Goal: Task Accomplishment & Management: Manage account settings

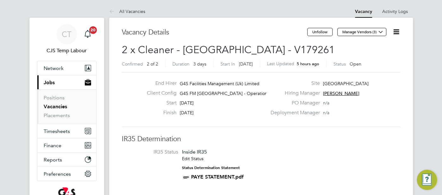
click at [55, 81] on button "Current page: Jobs" at bounding box center [66, 82] width 59 height 14
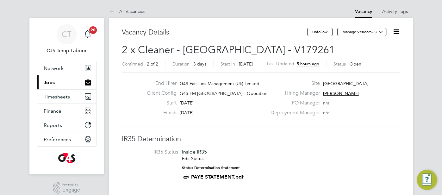
click at [48, 83] on span "Jobs" at bounding box center [49, 82] width 11 height 6
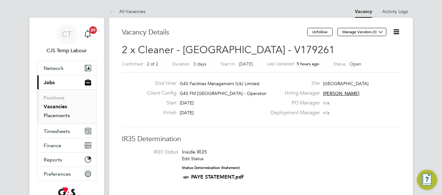
click at [66, 114] on link "Placements" at bounding box center [57, 115] width 26 height 6
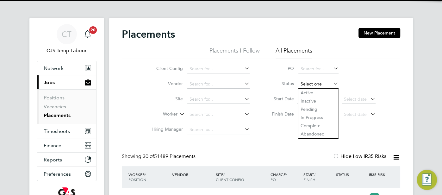
scroll to position [24, 55]
click at [319, 87] on input at bounding box center [318, 84] width 40 height 9
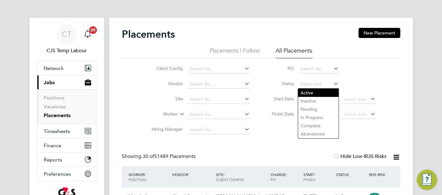
click at [316, 95] on li "Active" at bounding box center [318, 93] width 40 height 8
type input "Active"
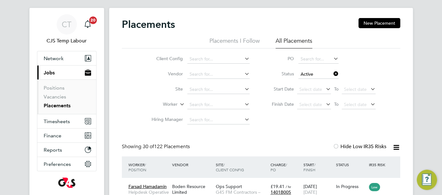
click at [395, 148] on icon at bounding box center [396, 147] width 8 height 8
click at [372, 161] on li "Download Placements Report" at bounding box center [364, 162] width 67 height 9
click at [312, 73] on input "Active" at bounding box center [318, 74] width 40 height 9
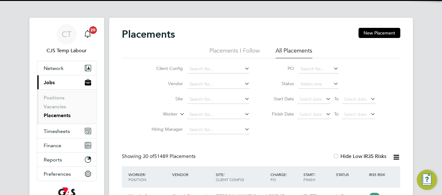
click at [312, 126] on li "Complete" at bounding box center [318, 125] width 40 height 8
type input "Complete"
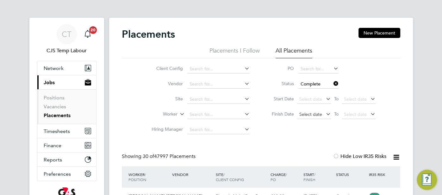
click at [310, 114] on span "Select date" at bounding box center [310, 114] width 23 height 6
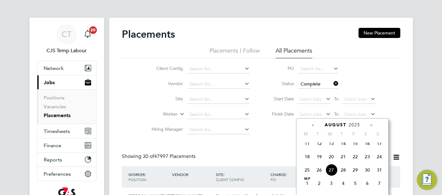
click at [379, 146] on span "17" at bounding box center [379, 143] width 12 height 12
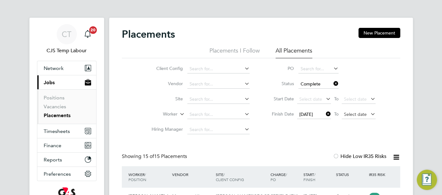
click at [350, 115] on span "Select date" at bounding box center [355, 114] width 23 height 6
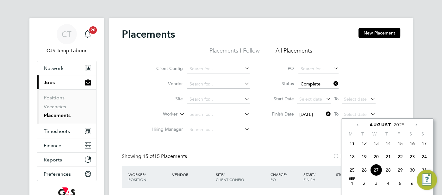
click at [426, 161] on span "24" at bounding box center [424, 157] width 12 height 12
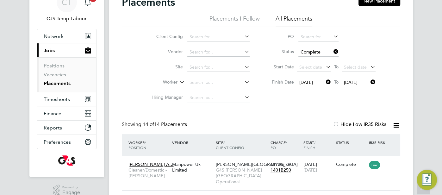
drag, startPoint x: 395, startPoint y: 126, endPoint x: 394, endPoint y: 131, distance: 4.7
click at [396, 127] on icon at bounding box center [396, 125] width 8 height 8
click at [373, 140] on li "Download Placements Report" at bounding box center [364, 140] width 67 height 9
click at [58, 37] on span "Network" at bounding box center [54, 36] width 20 height 6
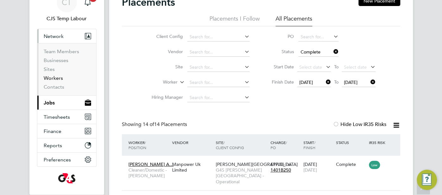
click at [52, 76] on link "Workers" at bounding box center [53, 78] width 19 height 6
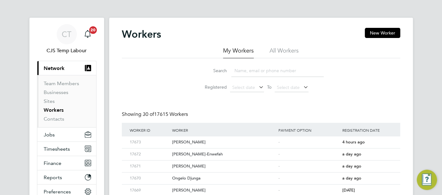
click at [282, 50] on li "All Workers" at bounding box center [283, 52] width 29 height 11
click at [265, 69] on input at bounding box center [277, 71] width 92 height 12
paste input "James Silva Velandia"
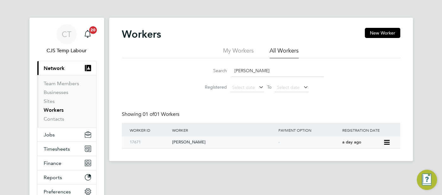
click at [349, 142] on span "a day ago" at bounding box center [351, 141] width 19 height 5
click at [267, 72] on input "James Silva Velandia" at bounding box center [277, 71] width 92 height 12
drag, startPoint x: 281, startPoint y: 73, endPoint x: 233, endPoint y: 71, distance: 48.1
click at [234, 71] on input "James Silva Velandia" at bounding box center [277, 71] width 92 height 12
paste input "Ongelo Djung"
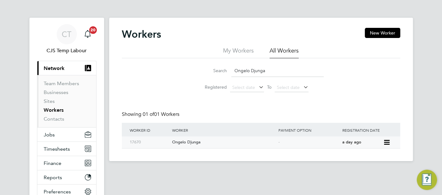
click at [275, 142] on div "Ongelo Djunga" at bounding box center [223, 142] width 106 height 12
click at [264, 71] on input "Ongelo Djunga" at bounding box center [277, 71] width 92 height 12
drag, startPoint x: 268, startPoint y: 71, endPoint x: 233, endPoint y: 72, distance: 34.8
click at [232, 71] on input "Ongelo Djunga" at bounding box center [277, 71] width 92 height 12
paste input "Christopher Blanch"
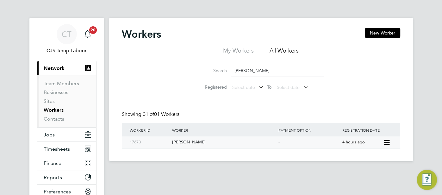
click at [263, 139] on div "Christopher Blanch" at bounding box center [223, 142] width 106 height 12
drag, startPoint x: 265, startPoint y: 70, endPoint x: 231, endPoint y: 71, distance: 34.5
click at [231, 71] on input "Christopher Blanch" at bounding box center [277, 71] width 92 height 12
paste input "Jayne Bushell"
click at [333, 145] on div "-" at bounding box center [309, 142] width 64 height 12
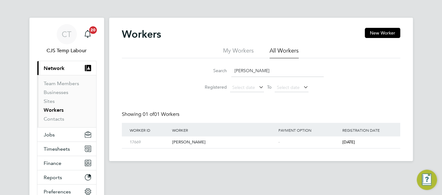
drag, startPoint x: 264, startPoint y: 73, endPoint x: 228, endPoint y: 73, distance: 35.4
click at [228, 73] on div "Search Jayne Bushell" at bounding box center [260, 71] width 125 height 12
paste input "Ufuoma Omo-Enwefah"
type input "Ufuoma Omo-Enwefah"
click at [317, 143] on div "-" at bounding box center [309, 142] width 64 height 12
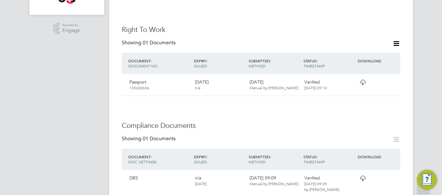
scroll to position [212, 0]
click at [362, 79] on icon at bounding box center [363, 81] width 8 height 5
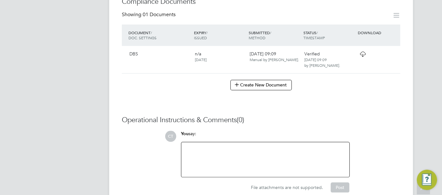
scroll to position [344, 0]
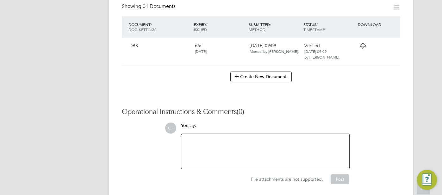
click at [363, 46] on icon at bounding box center [363, 45] width 8 height 5
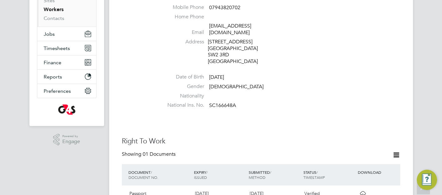
scroll to position [177, 0]
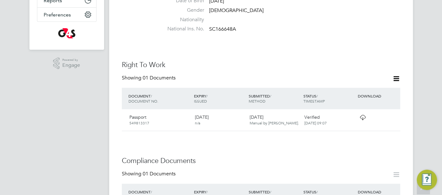
click at [360, 115] on icon at bounding box center [363, 117] width 8 height 5
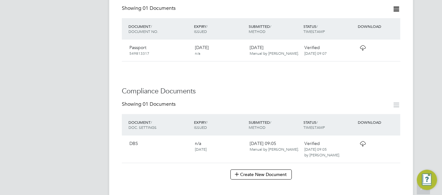
scroll to position [300, 0]
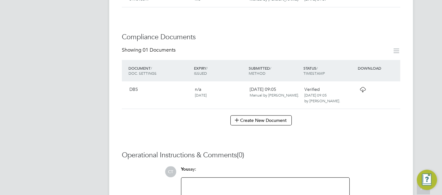
click at [362, 89] on icon at bounding box center [363, 89] width 8 height 5
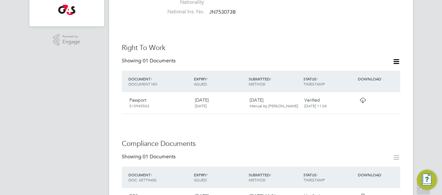
scroll to position [208, 0]
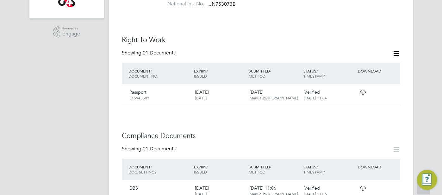
click at [363, 90] on icon at bounding box center [363, 92] width 8 height 5
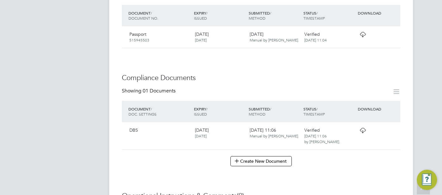
scroll to position [266, 0]
click at [359, 128] on icon at bounding box center [363, 130] width 8 height 5
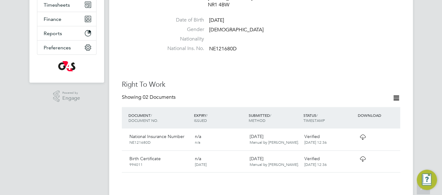
scroll to position [145, 0]
click at [355, 131] on div "Verified 19 Aug 2025, 12:36" at bounding box center [328, 138] width 55 height 16
click at [326, 139] on span "19 Aug 2025, 12:36" at bounding box center [315, 141] width 22 height 5
drag, startPoint x: 325, startPoint y: 136, endPoint x: 355, endPoint y: 133, distance: 30.0
click at [326, 139] on span "19 Aug 2025, 12:36" at bounding box center [315, 141] width 22 height 5
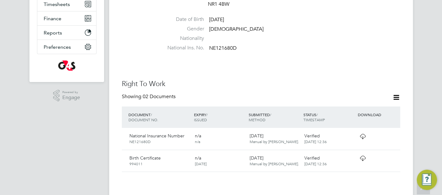
click at [359, 134] on icon at bounding box center [363, 136] width 8 height 5
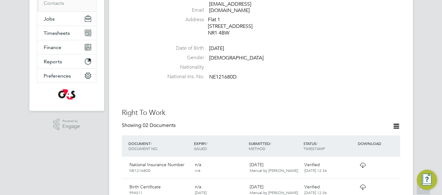
scroll to position [165, 0]
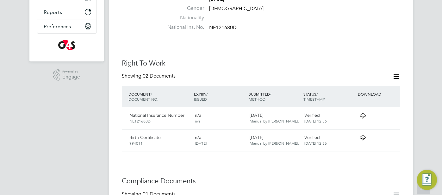
click at [362, 135] on icon at bounding box center [363, 137] width 8 height 5
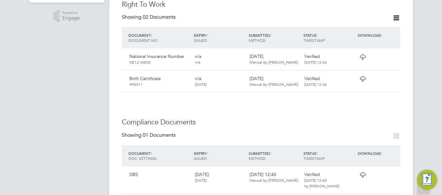
scroll to position [318, 0]
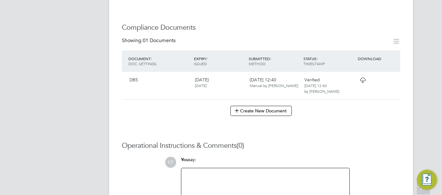
click at [361, 77] on icon at bounding box center [363, 79] width 8 height 5
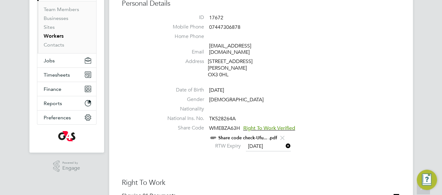
scroll to position [97, 0]
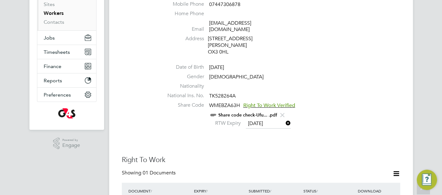
click at [235, 112] on link "Share code check-Ufu... .pdf" at bounding box center [247, 114] width 59 height 5
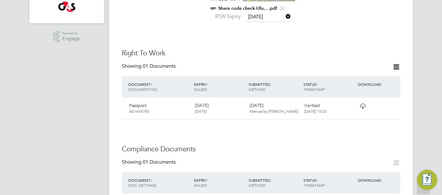
scroll to position [204, 0]
click at [360, 103] on icon at bounding box center [363, 105] width 8 height 5
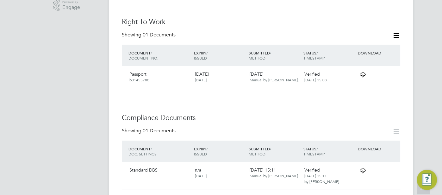
scroll to position [306, 0]
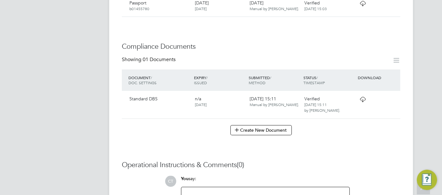
click at [362, 97] on icon at bounding box center [363, 99] width 8 height 5
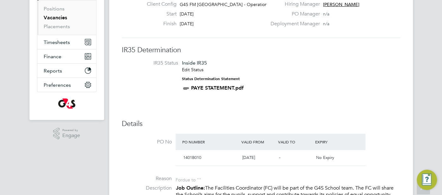
scroll to position [6, 0]
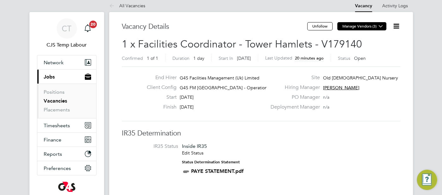
click at [380, 27] on icon at bounding box center [380, 26] width 5 height 5
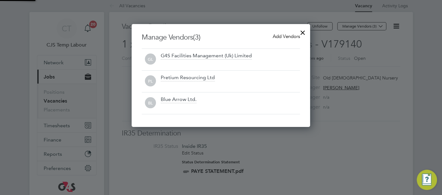
scroll to position [103, 178]
click at [300, 33] on div at bounding box center [302, 30] width 11 height 11
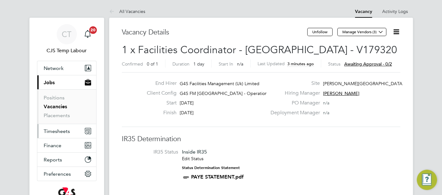
click at [59, 131] on span "Timesheets" at bounding box center [57, 131] width 26 height 6
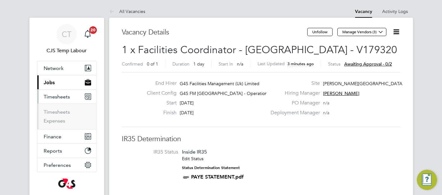
click at [52, 84] on span "Jobs" at bounding box center [49, 82] width 11 height 6
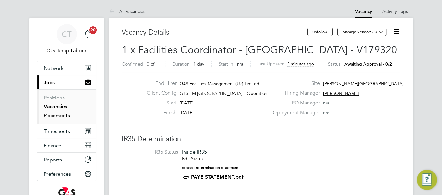
click at [61, 115] on link "Placements" at bounding box center [57, 115] width 26 height 6
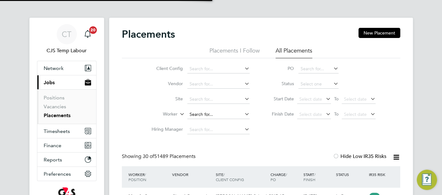
click at [214, 113] on input at bounding box center [218, 114] width 62 height 9
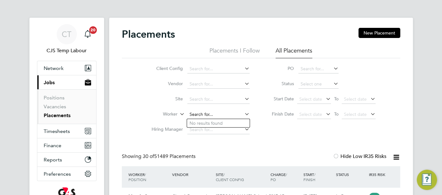
paste input "Erick"
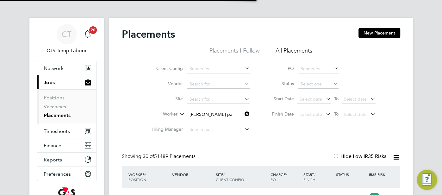
click at [217, 127] on li "Erick Pilaquinga" at bounding box center [218, 123] width 63 height 9
type input "Erick Pilaquinga"
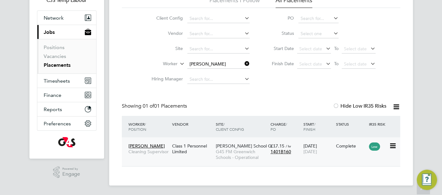
click at [317, 154] on span "01 Aug 2025" at bounding box center [310, 152] width 14 height 6
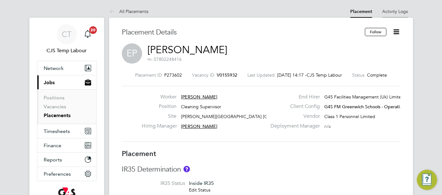
click at [395, 10] on link "Activity Logs" at bounding box center [395, 12] width 26 height 6
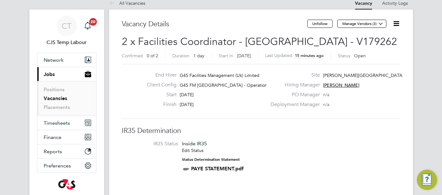
scroll to position [8, 0]
click at [64, 26] on span "CT" at bounding box center [67, 26] width 10 height 8
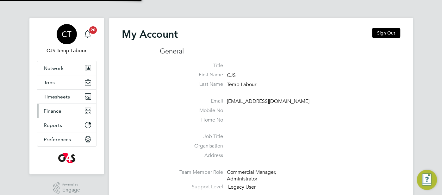
type input "cjs.templabour@uk.g4s.com"
click at [59, 69] on span "Network" at bounding box center [54, 68] width 20 height 6
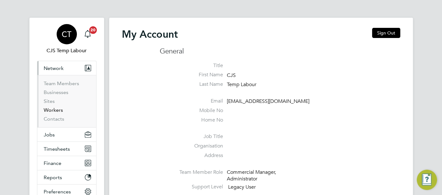
click at [59, 108] on link "Workers" at bounding box center [53, 110] width 19 height 6
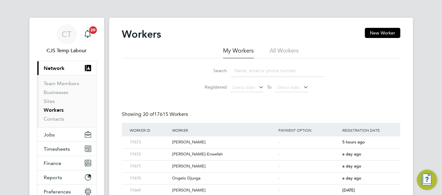
click at [281, 50] on li "All Workers" at bounding box center [283, 52] width 29 height 11
click at [269, 70] on input at bounding box center [277, 71] width 92 height 12
paste input "[PERSON_NAME]"
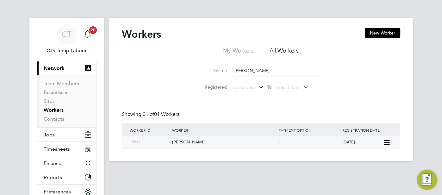
type input "[PERSON_NAME]"
click at [341, 140] on div "[DATE]" at bounding box center [361, 142] width 42 height 12
click at [61, 146] on span "Timesheets" at bounding box center [57, 149] width 26 height 6
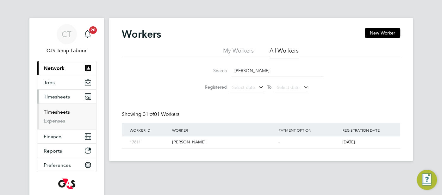
click at [57, 114] on link "Timesheets" at bounding box center [57, 112] width 26 height 6
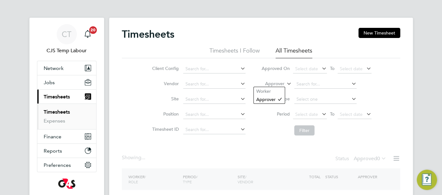
click at [285, 84] on icon at bounding box center [285, 82] width 0 height 6
drag, startPoint x: 268, startPoint y: 91, endPoint x: 287, endPoint y: 91, distance: 18.7
click at [268, 91] on li "Worker" at bounding box center [269, 91] width 31 height 8
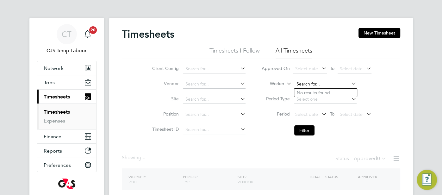
click at [306, 86] on input at bounding box center [325, 84] width 62 height 9
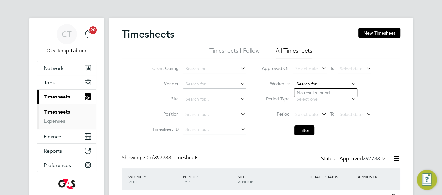
paste input "Moriamo Abiola Ajibaye"
click at [330, 86] on input "Moriamo Abiola Ajibaye" at bounding box center [325, 84] width 62 height 9
type input "Moriamo Ajibaye"
click at [310, 86] on input at bounding box center [325, 84] width 62 height 9
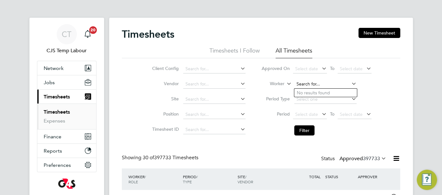
paste input "Moriamo Abiola Ajibaye"
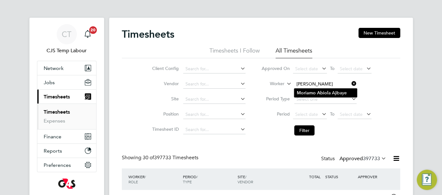
click at [348, 92] on li "Moriamo Abiol a Ajibaye" at bounding box center [325, 93] width 63 height 9
type input "Moriamo Abiola Ajibaye"
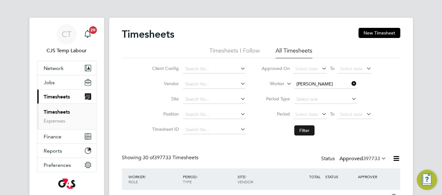
click at [303, 131] on button "Filter" at bounding box center [304, 130] width 20 height 10
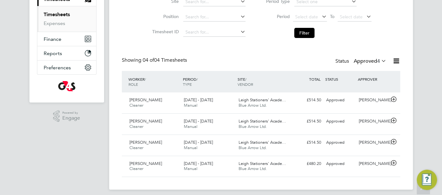
scroll to position [101, 0]
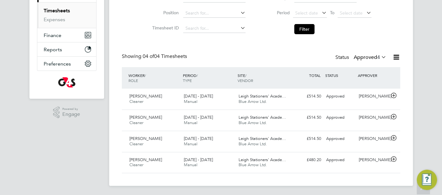
click at [398, 54] on icon at bounding box center [396, 57] width 8 height 8
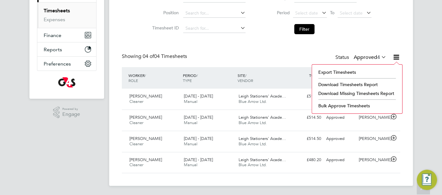
click at [369, 83] on li "Download Timesheets Report" at bounding box center [357, 84] width 84 height 9
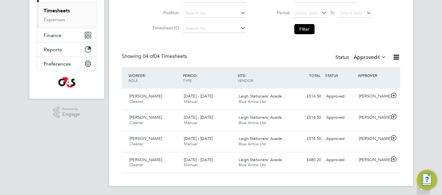
scroll to position [89, 0]
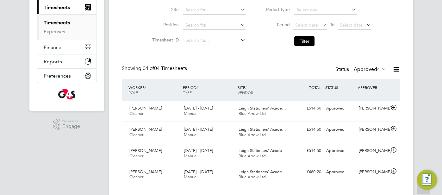
click at [396, 69] on icon at bounding box center [396, 69] width 8 height 8
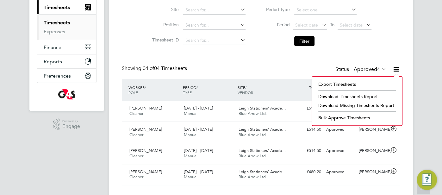
click at [374, 98] on li "Download Timesheets Report" at bounding box center [357, 96] width 84 height 9
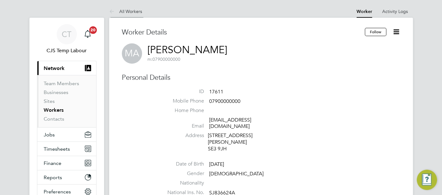
click at [111, 13] on icon at bounding box center [113, 12] width 8 height 8
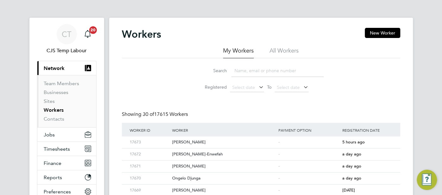
click at [283, 48] on li "All Workers" at bounding box center [283, 52] width 29 height 11
click at [257, 72] on input at bounding box center [277, 71] width 92 height 12
paste input "[PERSON_NAME]"
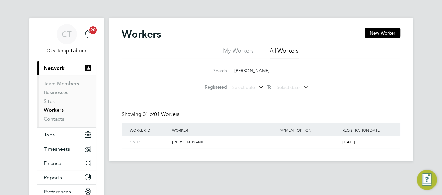
click at [266, 72] on input "[PERSON_NAME]" at bounding box center [277, 71] width 92 height 12
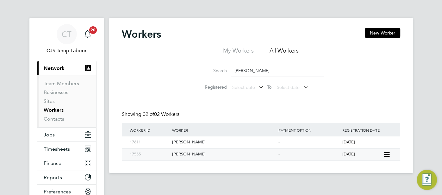
type input "[PERSON_NAME]"
click at [345, 154] on span "[DATE]" at bounding box center [348, 153] width 13 height 5
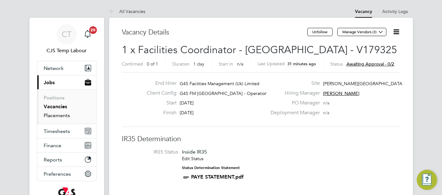
click at [54, 114] on link "Placements" at bounding box center [57, 115] width 26 height 6
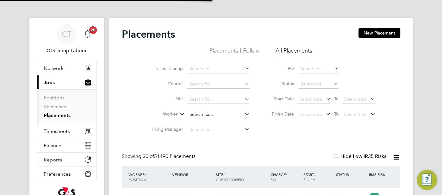
click at [198, 114] on input at bounding box center [218, 114] width 62 height 9
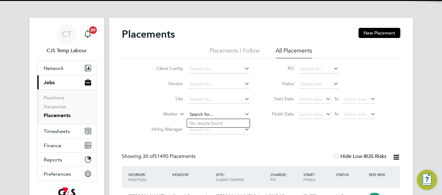
scroll to position [24, 55]
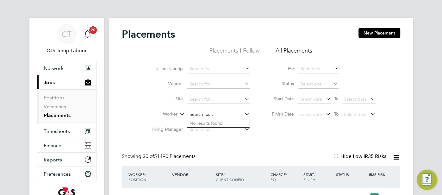
paste input "Aamina Mohamed"
type input "Aamina Mohamed"
click at [231, 124] on li "Aamina Mohamed" at bounding box center [218, 123] width 63 height 9
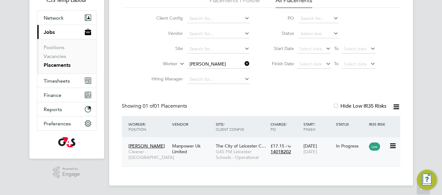
click at [342, 141] on div "In Progress" at bounding box center [350, 146] width 33 height 12
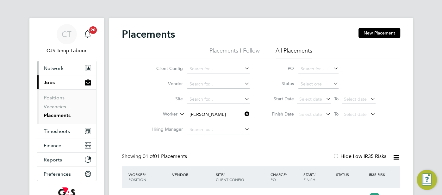
click at [60, 66] on span "Network" at bounding box center [54, 68] width 20 height 6
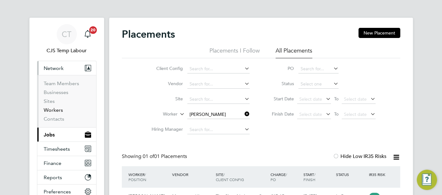
click at [55, 111] on link "Workers" at bounding box center [53, 110] width 19 height 6
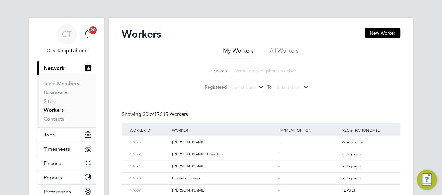
click at [293, 51] on li "All Workers" at bounding box center [283, 52] width 29 height 11
click at [243, 71] on input at bounding box center [277, 71] width 92 height 12
paste input "Rotimi Badiya"
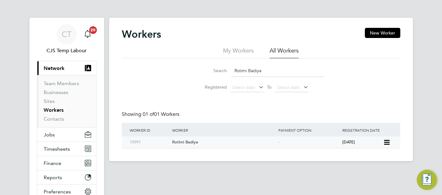
type input "Rotimi Badiya"
click at [345, 145] on div "3 years ago" at bounding box center [361, 142] width 42 height 12
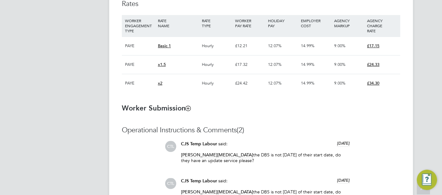
click at [186, 108] on icon at bounding box center [188, 108] width 5 height 5
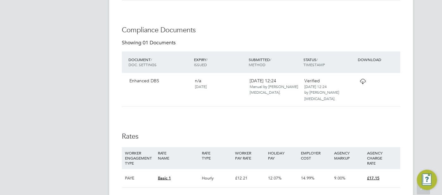
click at [356, 77] on div "Enhanced DBS n/a [DATE] [DATE] 12:24 Manual by [PERSON_NAME][MEDICAL_DATA]. Ver…" at bounding box center [261, 89] width 278 height 33
click at [359, 79] on icon at bounding box center [363, 81] width 8 height 5
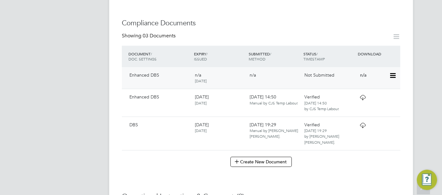
scroll to position [290, 0]
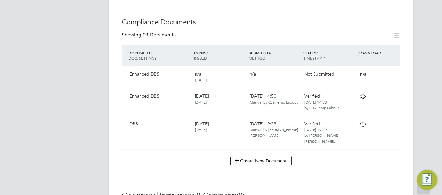
click at [360, 125] on icon at bounding box center [363, 124] width 8 height 5
click at [362, 94] on icon at bounding box center [363, 96] width 8 height 5
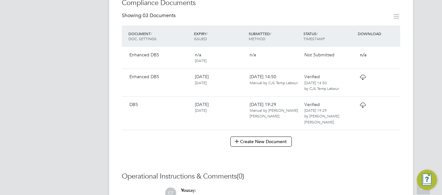
scroll to position [310, 0]
click at [354, 106] on div "Verified [DATE] 19:29 by [PERSON_NAME] [PERSON_NAME]." at bounding box center [328, 112] width 55 height 28
click at [364, 102] on icon at bounding box center [363, 104] width 8 height 5
